Goal: Task Accomplishment & Management: Check status

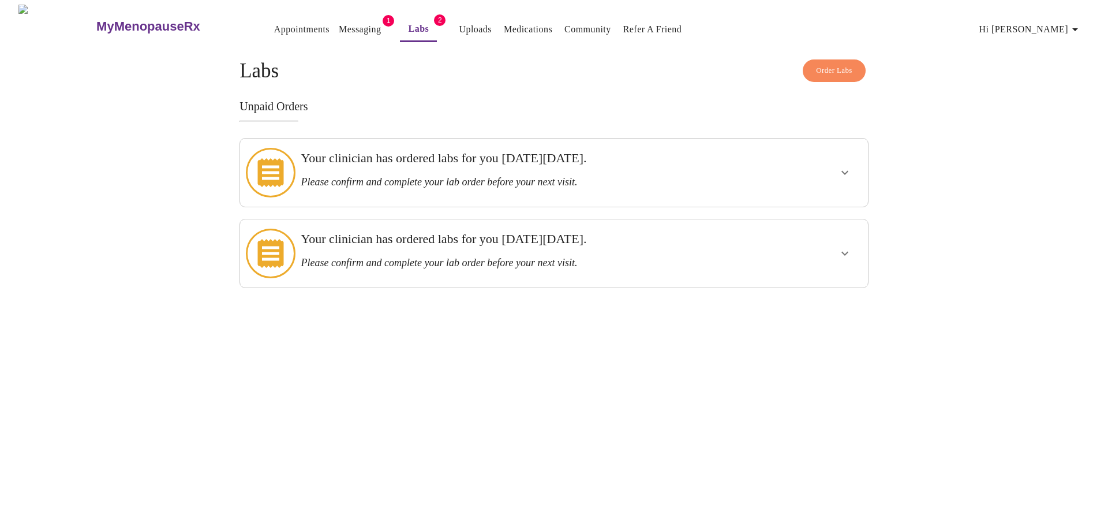
click at [842, 174] on button "show more" at bounding box center [845, 173] width 28 height 28
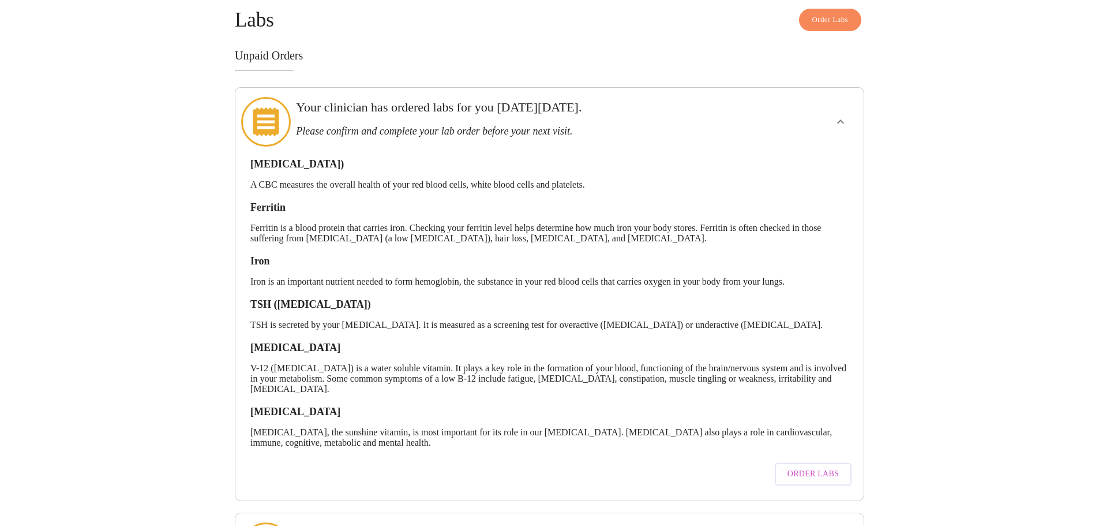
scroll to position [102, 0]
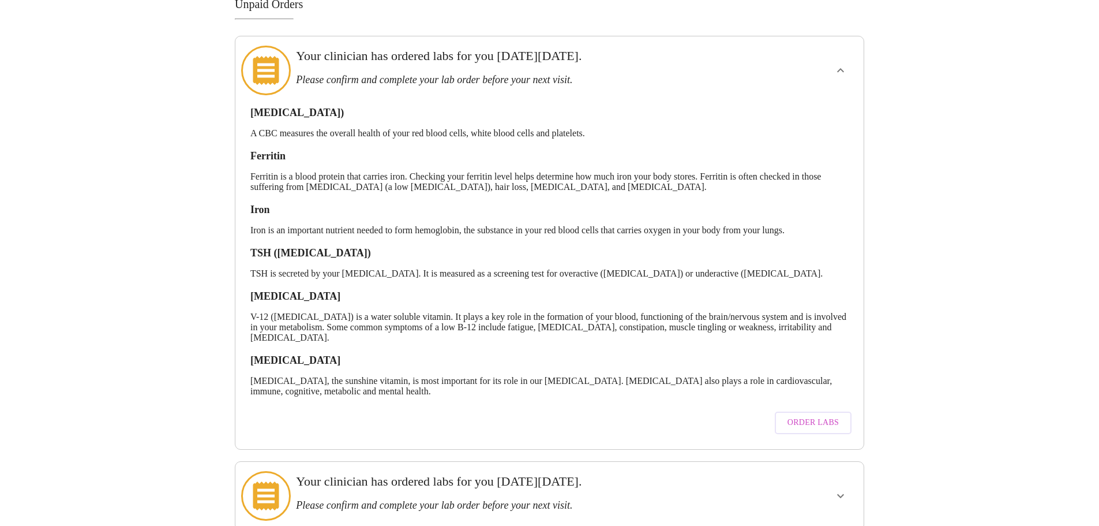
click at [824, 415] on span "Order Labs" at bounding box center [813, 422] width 51 height 14
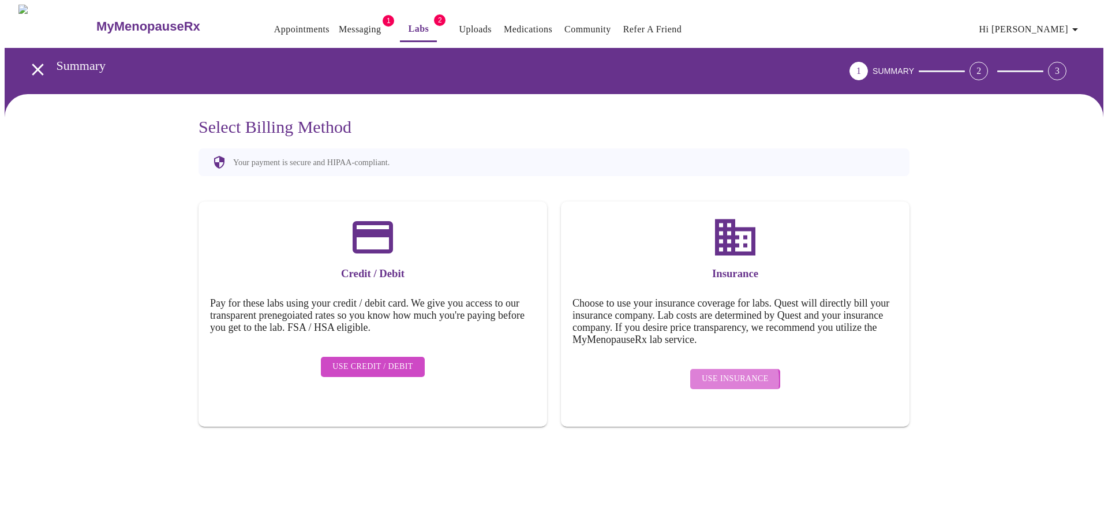
click at [719, 372] on span "Use Insurance" at bounding box center [735, 379] width 66 height 14
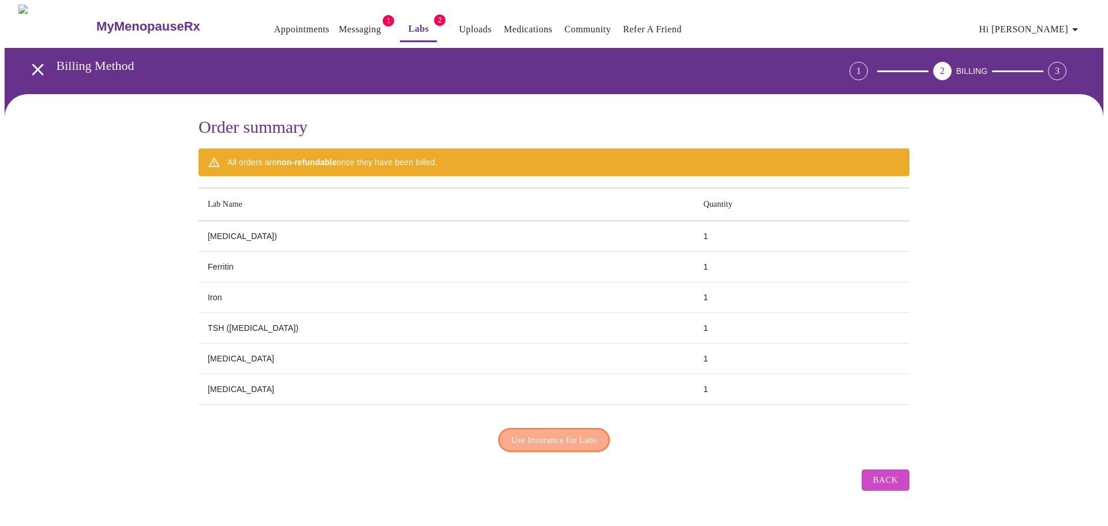
click at [583, 433] on span "Use Insurance for Labs" at bounding box center [554, 439] width 86 height 15
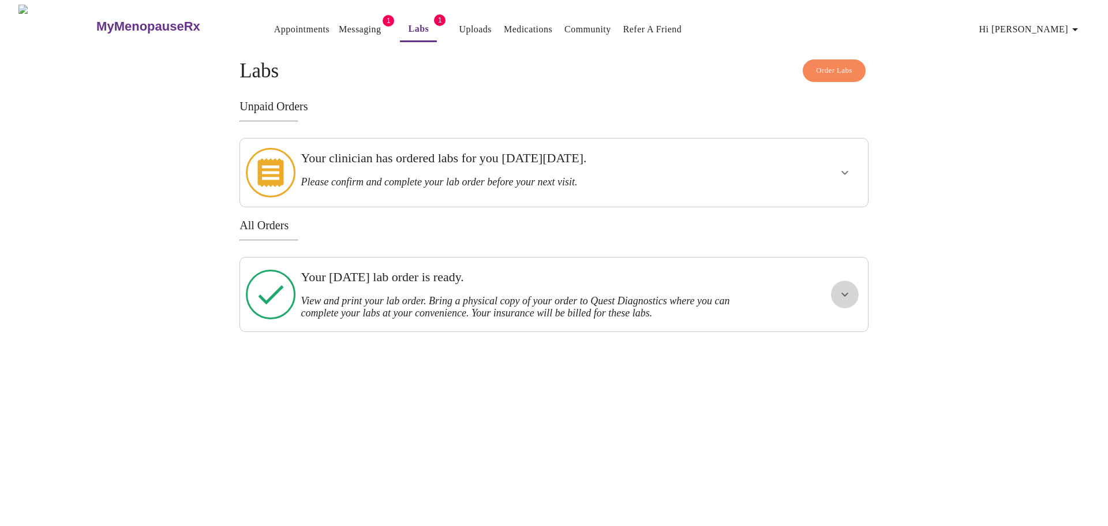
click at [839, 287] on icon "show more" at bounding box center [845, 294] width 14 height 14
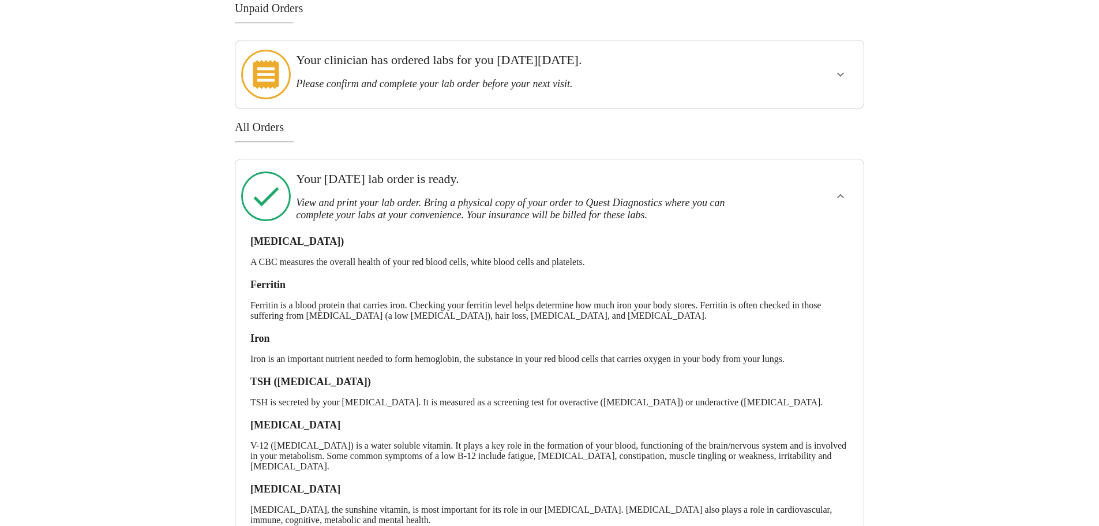
scroll to position [157, 0]
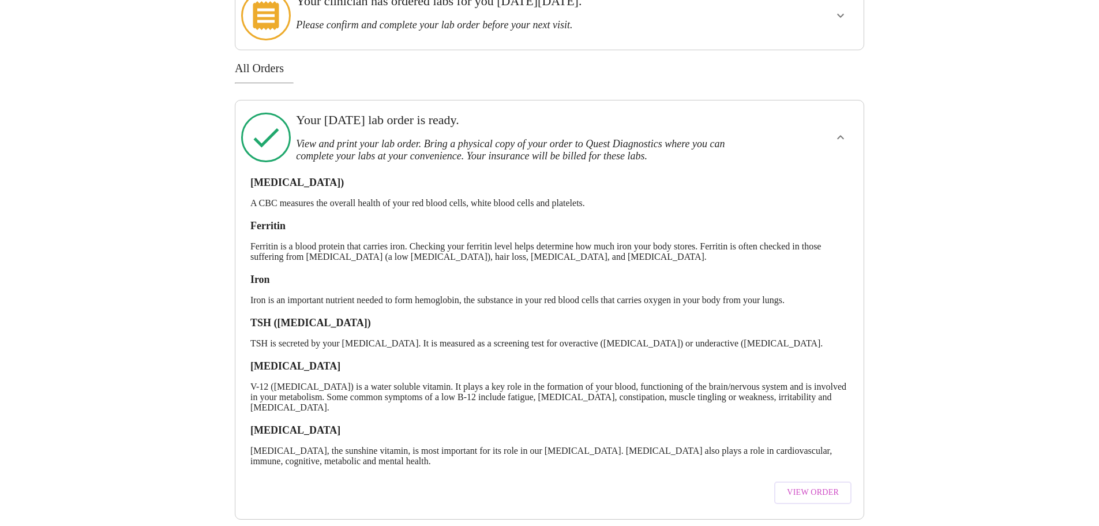
click at [827, 485] on span "View Order" at bounding box center [813, 492] width 52 height 14
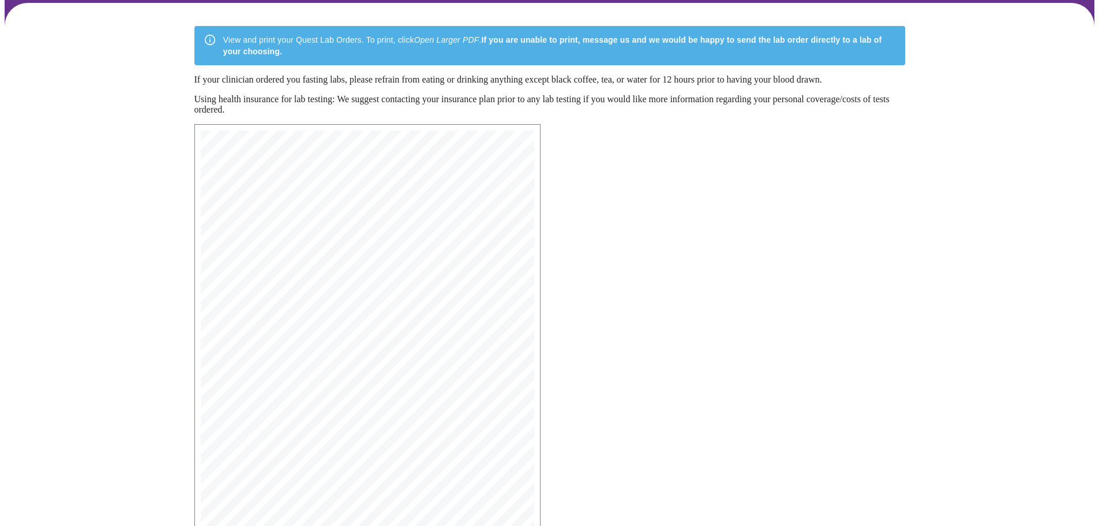
scroll to position [184, 0]
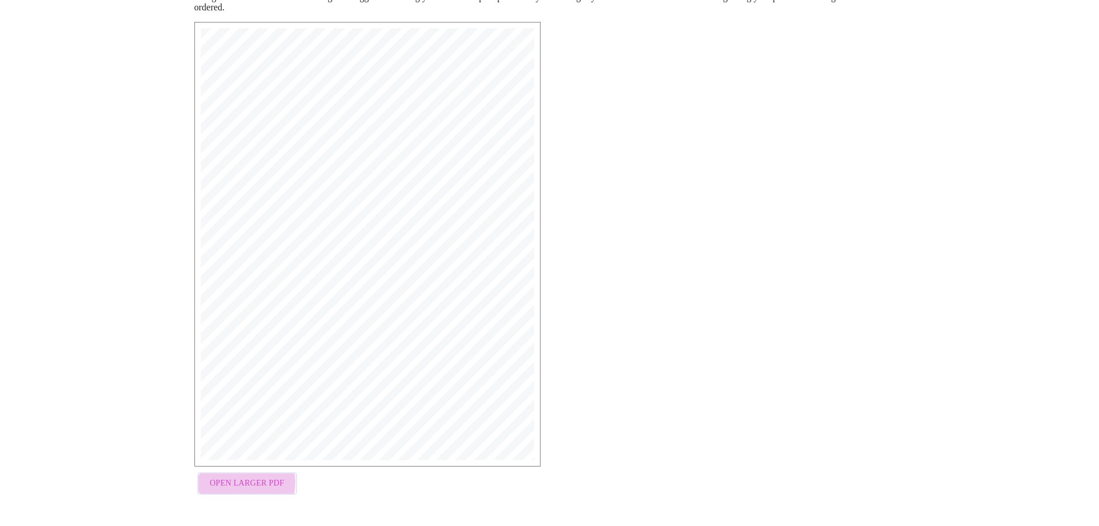
click at [237, 484] on span "Open Larger PDF" at bounding box center [247, 483] width 74 height 14
click at [269, 482] on span "Open Larger PDF" at bounding box center [247, 483] width 74 height 14
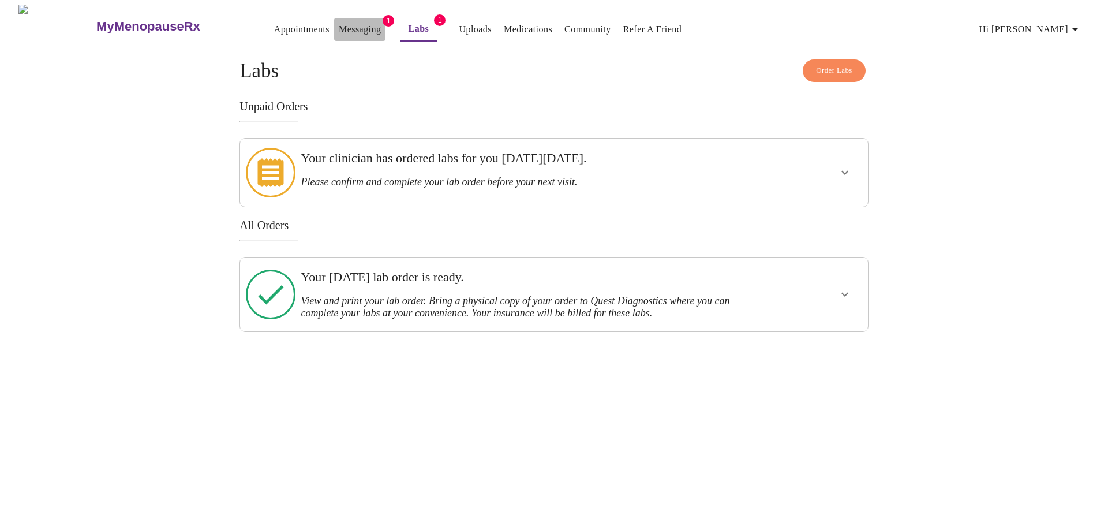
click at [339, 24] on link "Messaging" at bounding box center [360, 29] width 42 height 16
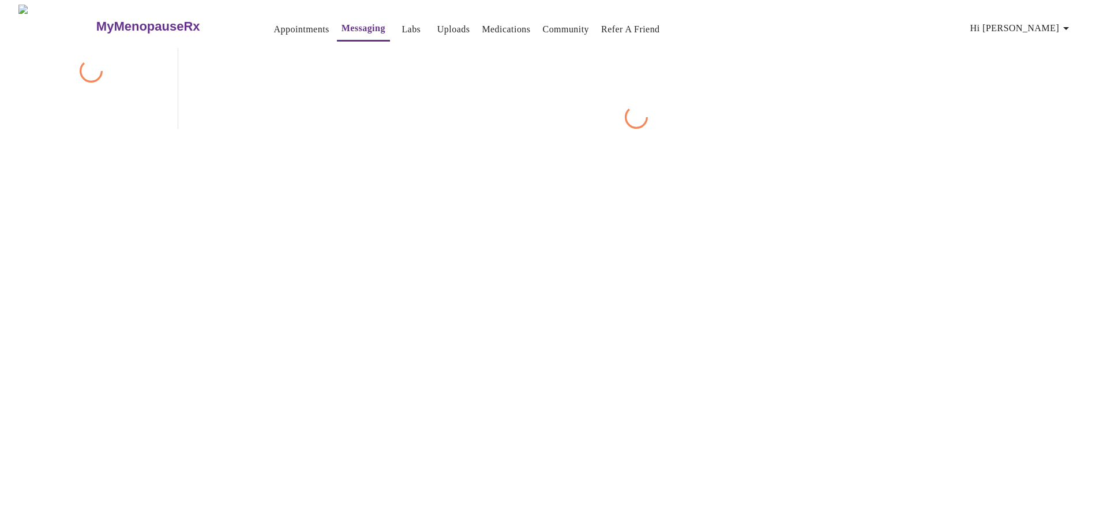
scroll to position [43, 0]
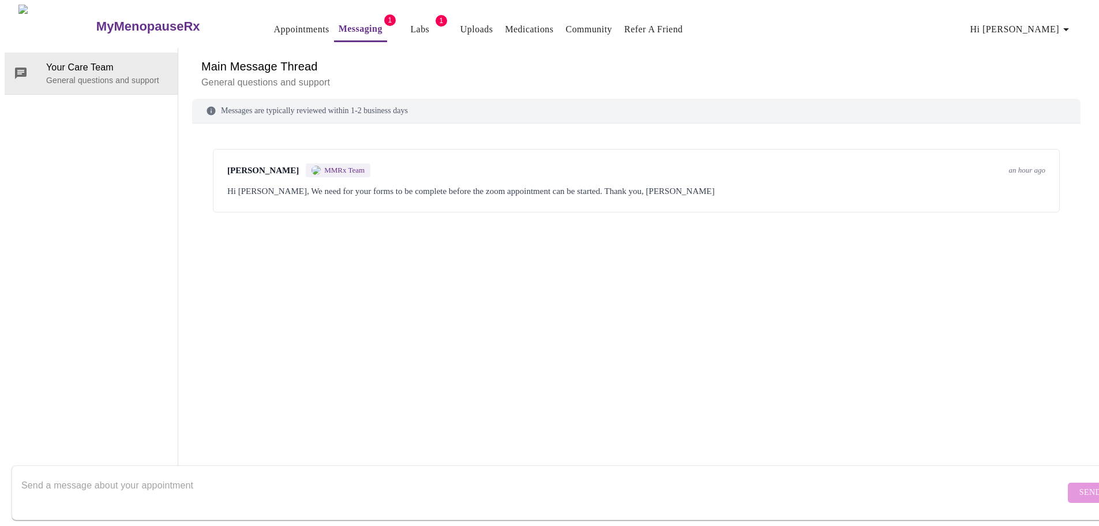
click at [457, 252] on div "Meghan Matz MMRx Team an hour ago Hi Andrea, We need for your forms to be compl…" at bounding box center [636, 285] width 889 height 297
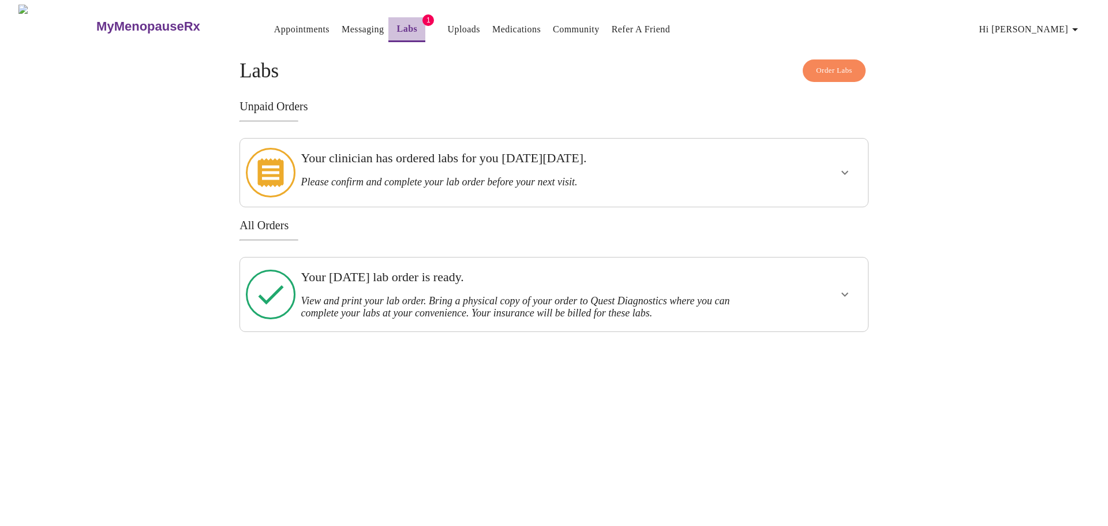
click at [397, 25] on link "Labs" at bounding box center [407, 29] width 21 height 16
click at [397, 30] on link "Labs" at bounding box center [407, 29] width 21 height 16
click at [567, 183] on div "Your clinician has ordered labs for you on Monday, June 30th. Please confirm an…" at bounding box center [523, 172] width 455 height 59
click at [846, 287] on icon "show more" at bounding box center [845, 294] width 14 height 14
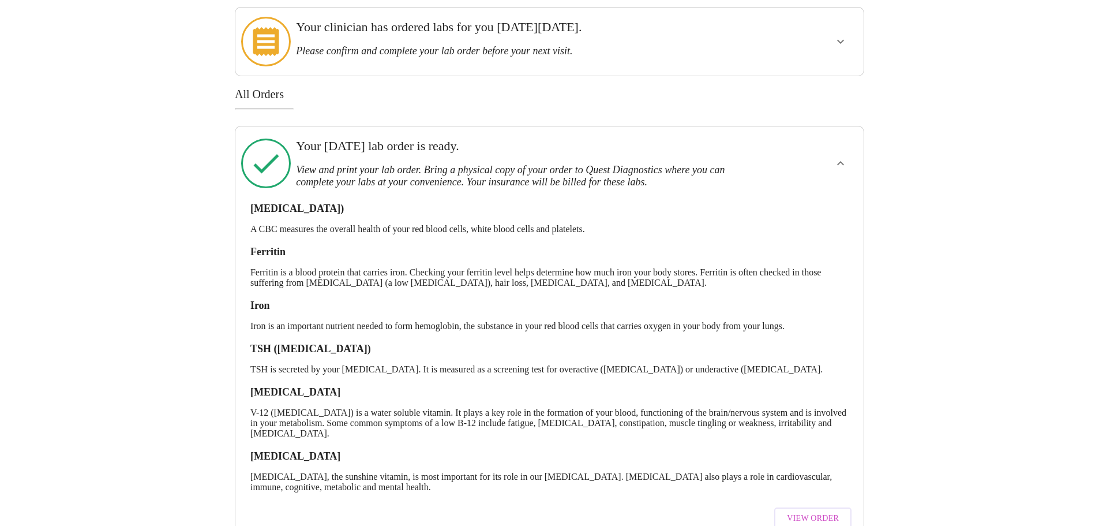
scroll to position [157, 0]
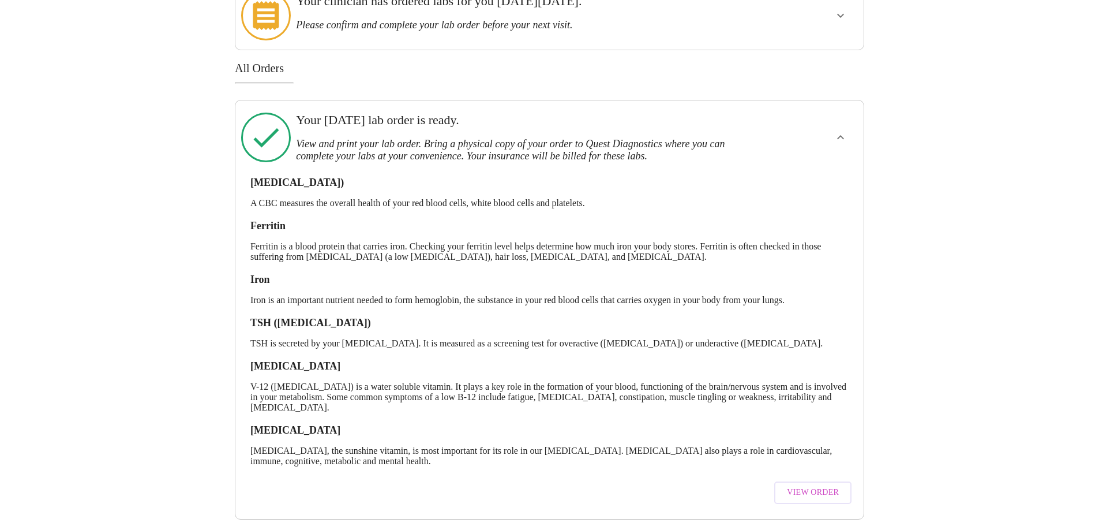
click at [827, 485] on span "View Order" at bounding box center [813, 492] width 52 height 14
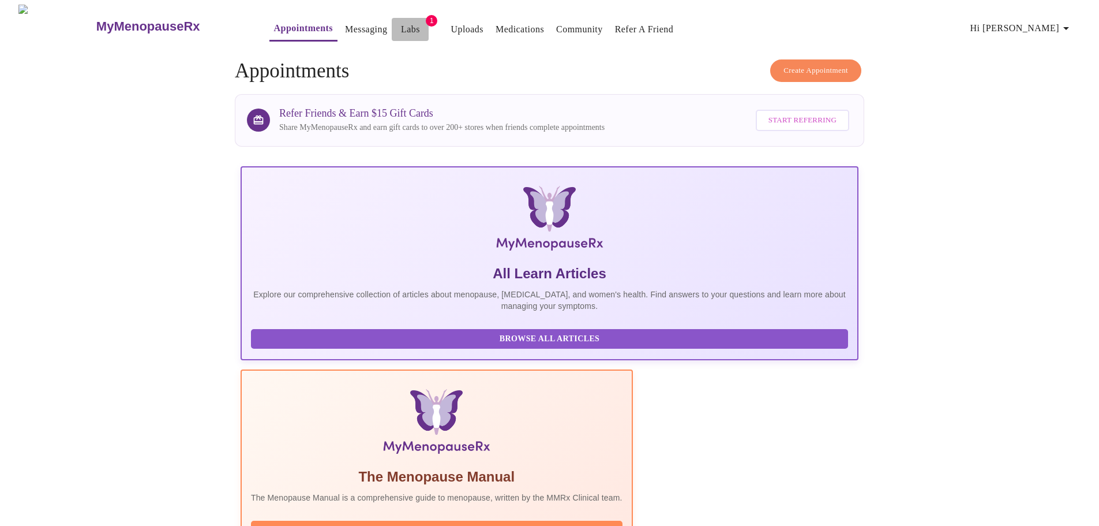
click at [401, 23] on link "Labs" at bounding box center [410, 29] width 19 height 16
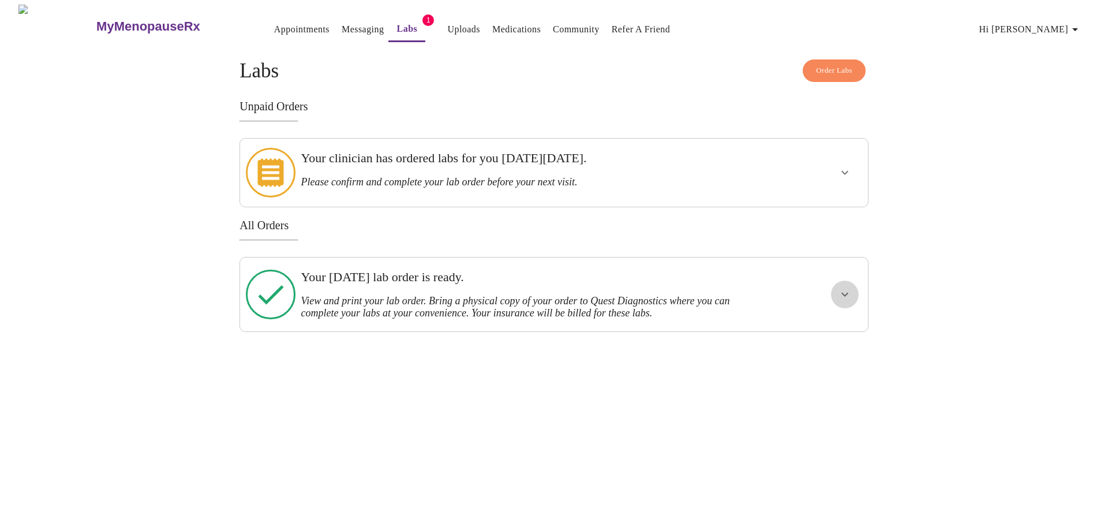
click at [846, 287] on icon "show more" at bounding box center [845, 294] width 14 height 14
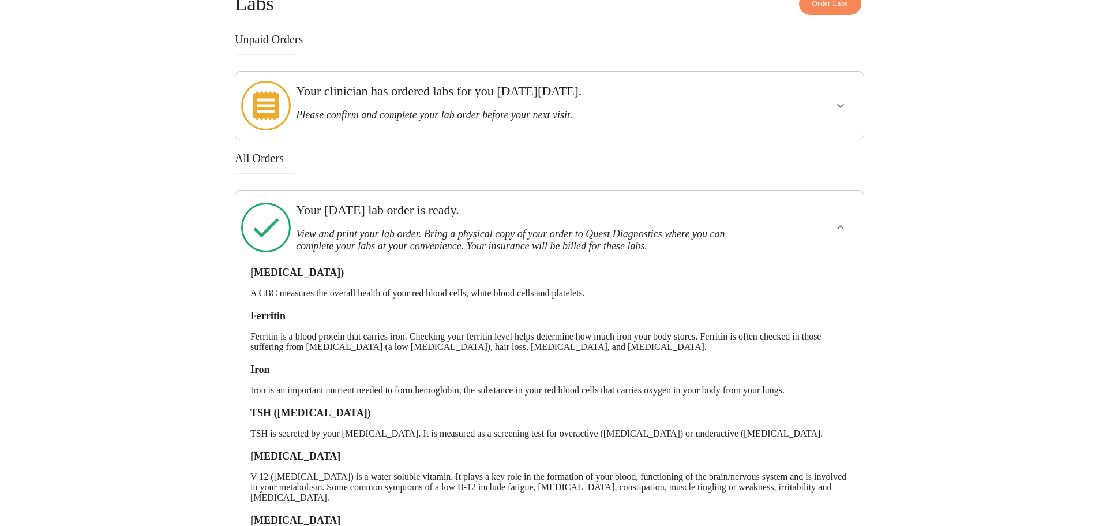
scroll to position [157, 0]
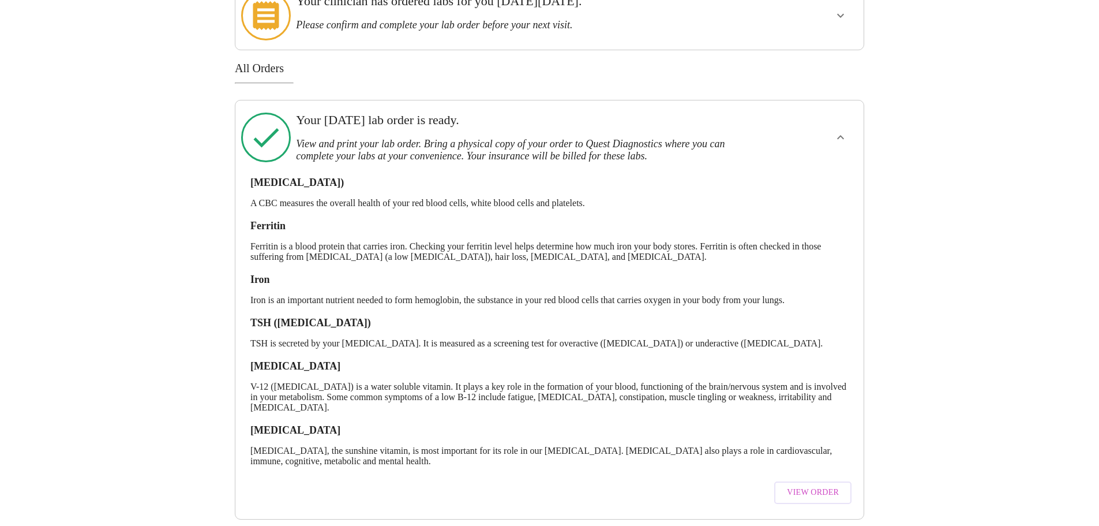
click at [830, 485] on span "View Order" at bounding box center [813, 492] width 52 height 14
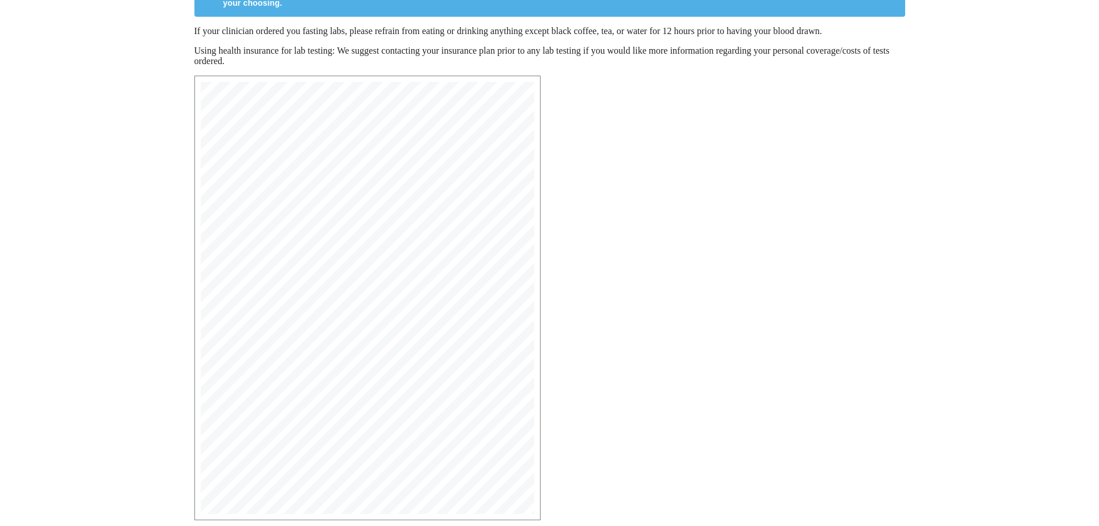
scroll to position [173, 0]
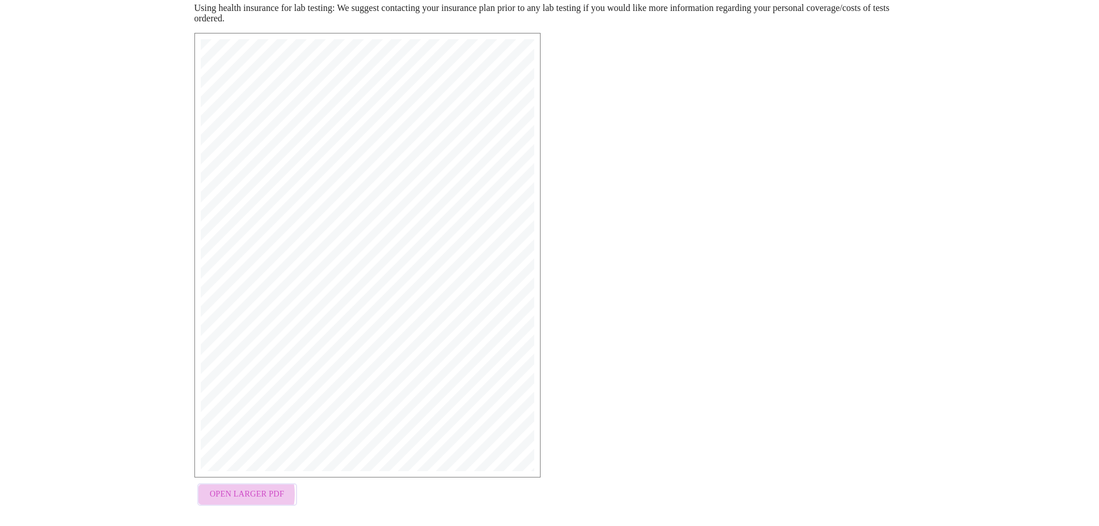
click at [232, 497] on span "Open Larger PDF" at bounding box center [247, 494] width 74 height 14
